Goal: Information Seeking & Learning: Learn about a topic

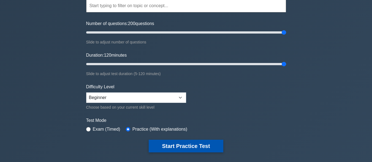
click at [190, 145] on button "Start Practice Test" at bounding box center [186, 146] width 74 height 13
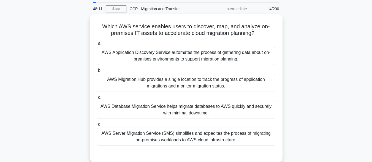
scroll to position [28, 0]
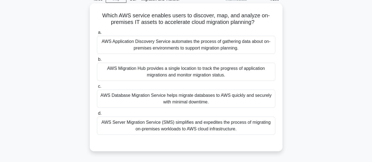
click at [142, 73] on div "AWS Migration Hub provides a single location to track the progress of applicati…" at bounding box center [186, 72] width 178 height 18
click at [97, 61] on input "b. AWS Migration Hub provides a single location to track the progress of applic…" at bounding box center [97, 60] width 0 height 4
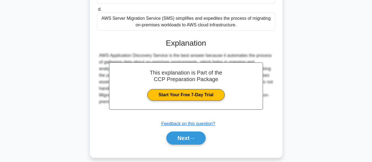
scroll to position [138, 0]
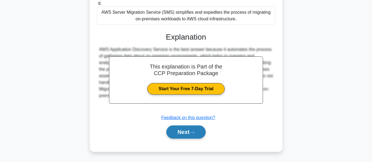
click at [193, 127] on button "Next" at bounding box center [185, 131] width 39 height 13
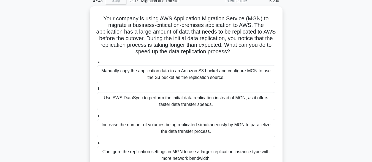
scroll to position [25, 0]
click at [160, 98] on div "Use AWS DataSync to perform the initial data replication instead of MGN, as it …" at bounding box center [186, 101] width 178 height 18
click at [97, 90] on input "b. Use AWS DataSync to perform the initial data replication instead of MGN, as …" at bounding box center [97, 89] width 0 height 4
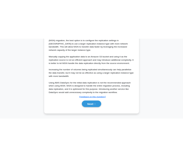
scroll to position [190, 0]
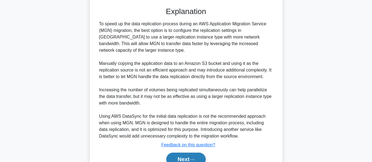
click at [191, 156] on button "Next" at bounding box center [185, 159] width 39 height 13
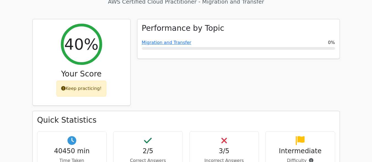
scroll to position [193, 0]
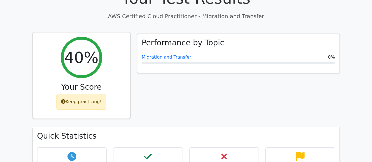
click at [91, 94] on div "Keep practicing!" at bounding box center [81, 102] width 50 height 16
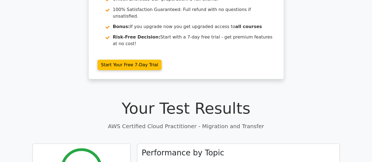
scroll to position [0, 0]
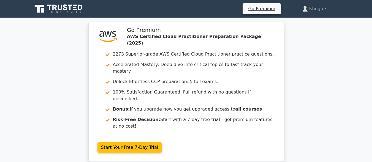
click at [73, 7] on icon at bounding box center [58, 9] width 53 height 10
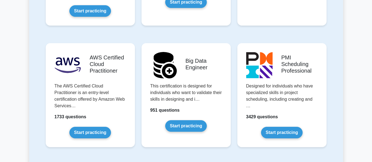
scroll to position [935, 0]
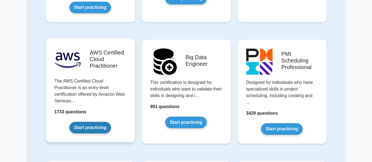
click at [105, 122] on link "Start practicing" at bounding box center [90, 128] width 42 height 12
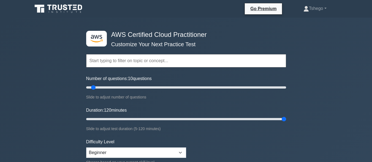
drag, startPoint x: 95, startPoint y: 118, endPoint x: 352, endPoint y: 120, distance: 256.1
type input "120"
click at [286, 120] on input "Duration: 120 minutes" at bounding box center [186, 119] width 200 height 7
drag, startPoint x: 124, startPoint y: 87, endPoint x: 346, endPoint y: 92, distance: 222.6
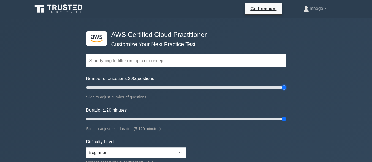
type input "200"
click at [286, 89] on input "Number of questions: 200 questions" at bounding box center [186, 87] width 200 height 7
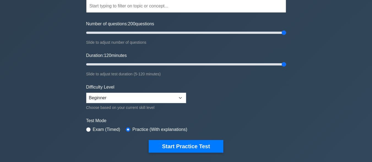
scroll to position [55, 0]
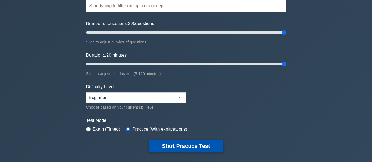
click at [177, 144] on button "Start Practice Test" at bounding box center [186, 146] width 74 height 13
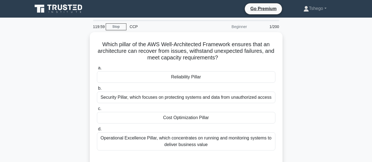
click at [360, 72] on main "119:59 Stop CCP Beginner 1/200 Which pillar of the AWS Well-Architected Framewo…" at bounding box center [186, 158] width 372 height 280
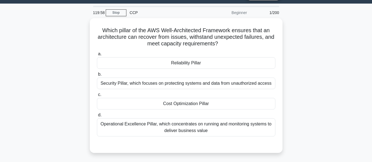
scroll to position [28, 0]
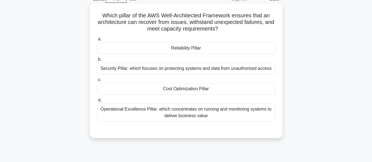
click at [236, 55] on div "a. Reliability Pillar b. Security Pillar, which focuses on protecting systems a…" at bounding box center [186, 79] width 185 height 88
click at [234, 53] on div "Reliability Pillar" at bounding box center [186, 48] width 178 height 12
click at [97, 41] on input "a. Reliability Pillar" at bounding box center [97, 39] width 0 height 4
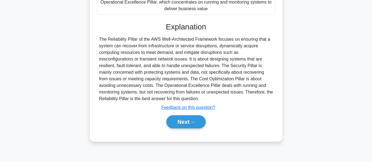
scroll to position [135, 0]
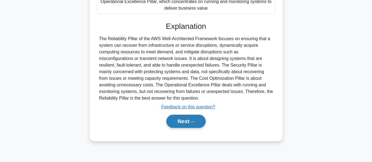
click at [181, 125] on button "Next" at bounding box center [185, 121] width 39 height 13
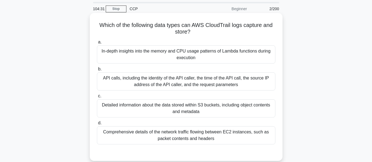
scroll to position [28, 0]
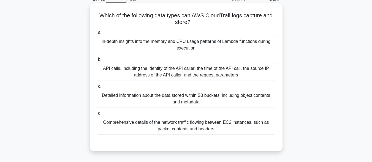
click at [111, 39] on div "In-depth insights into the memory and CPU usage patterns of Lambda functions du…" at bounding box center [186, 45] width 178 height 18
click at [97, 34] on input "a. In-depth insights into the memory and CPU usage patterns of Lambda functions…" at bounding box center [97, 33] width 0 height 4
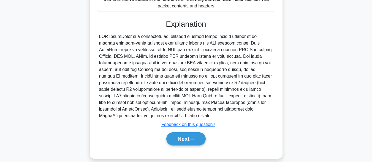
scroll to position [158, 0]
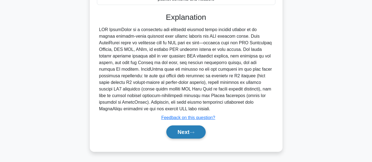
click at [191, 135] on button "Next" at bounding box center [185, 131] width 39 height 13
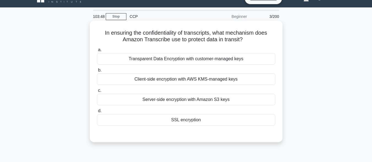
scroll to position [0, 0]
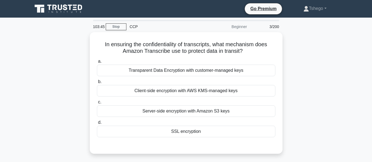
click at [44, 46] on div "In ensuring the confidentiality of transcripts, what mechanism does Amazon Tran…" at bounding box center [186, 96] width 314 height 128
